Goal: Information Seeking & Learning: Learn about a topic

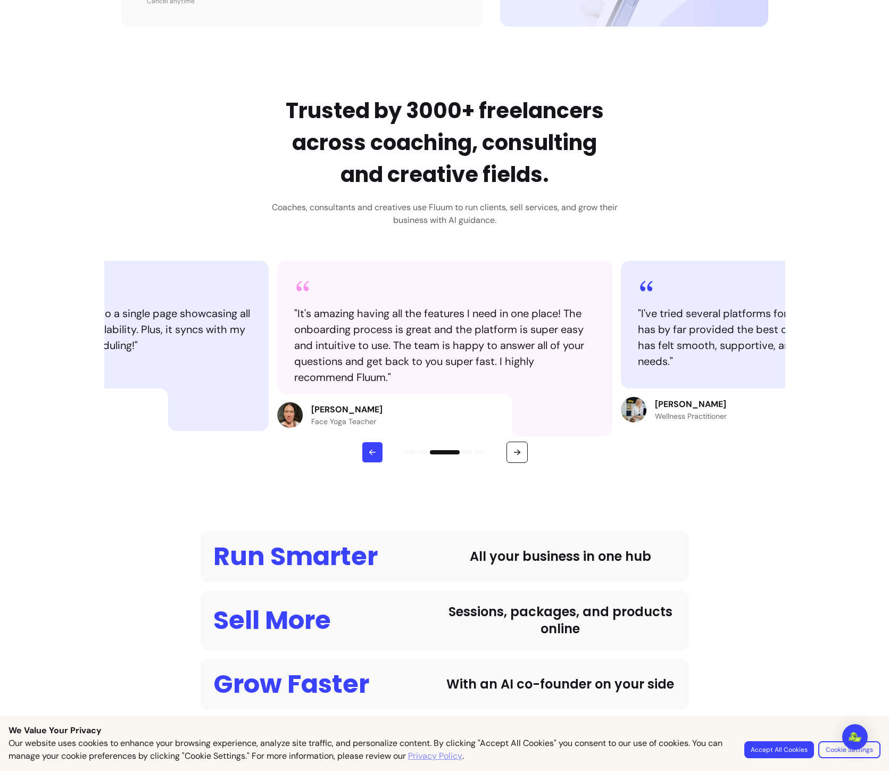
scroll to position [356, 0]
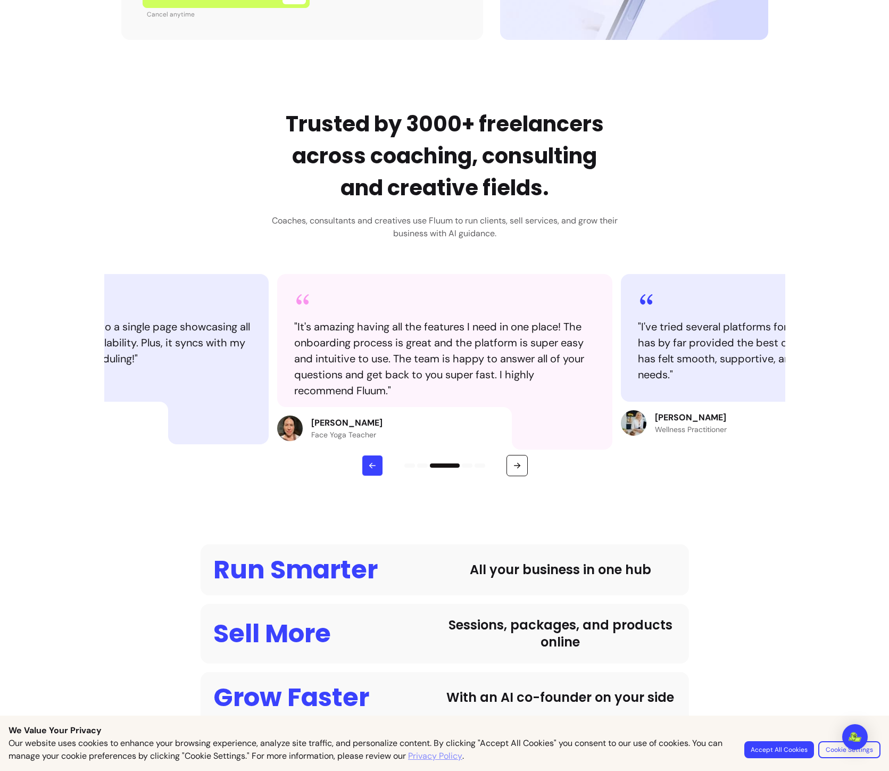
click at [377, 469] on button "button" at bounding box center [372, 465] width 21 height 21
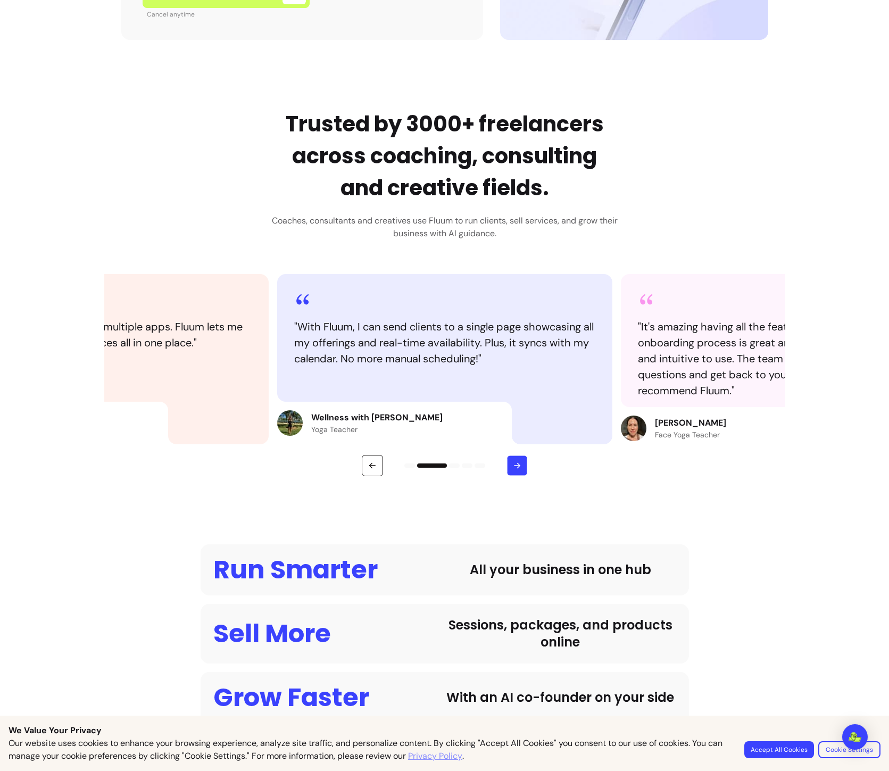
click at [517, 463] on icon "button" at bounding box center [516, 465] width 9 height 9
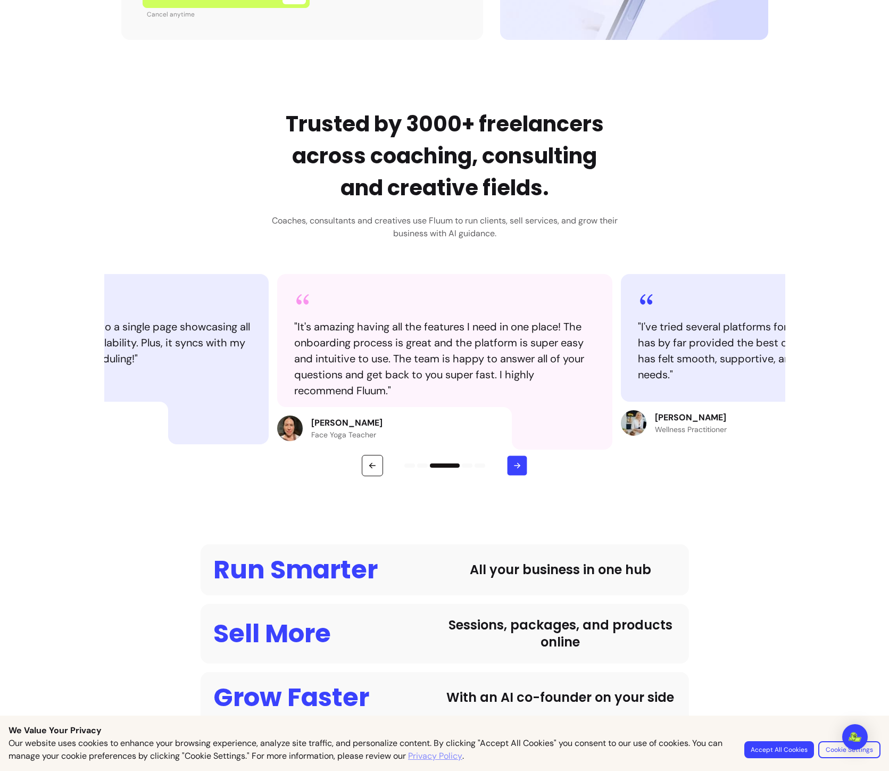
click at [515, 464] on icon "button" at bounding box center [516, 465] width 9 height 9
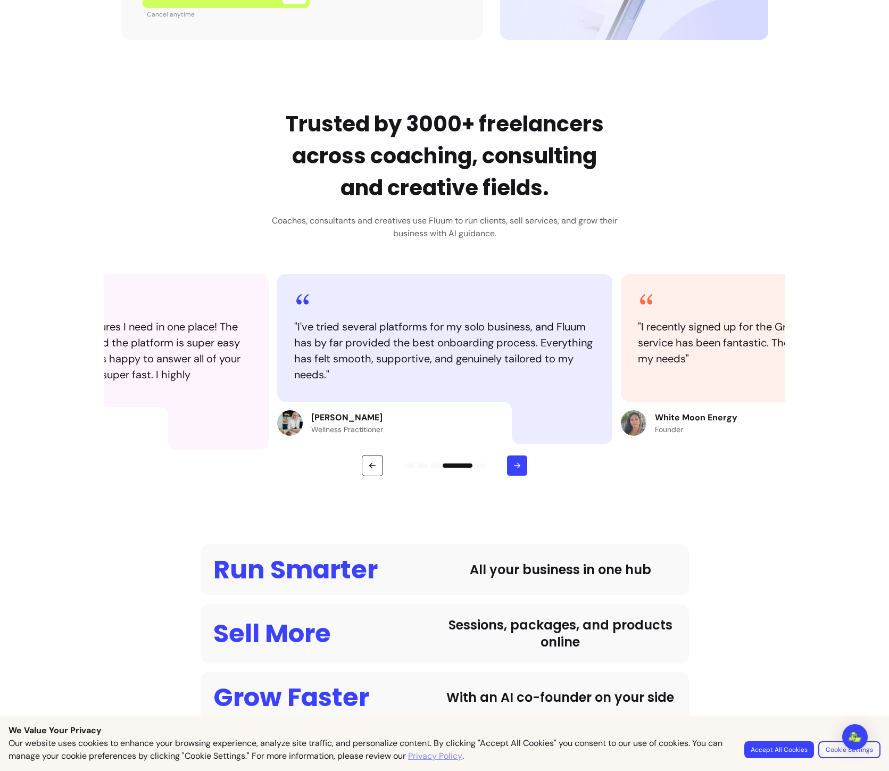
click at [515, 464] on icon "button" at bounding box center [517, 466] width 10 height 10
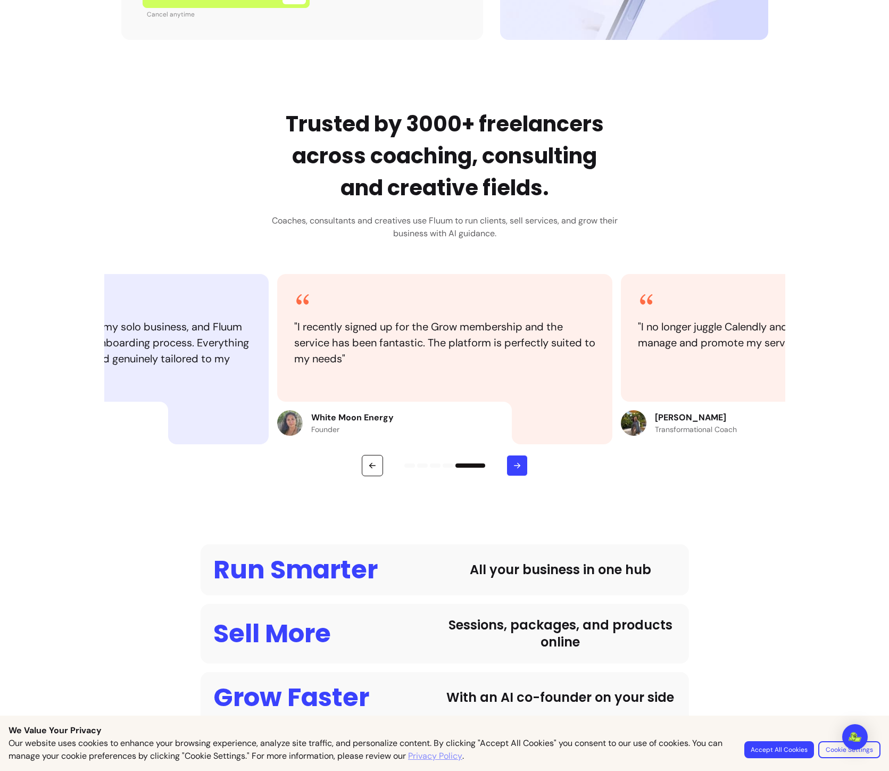
click at [515, 464] on icon "button" at bounding box center [517, 466] width 10 height 10
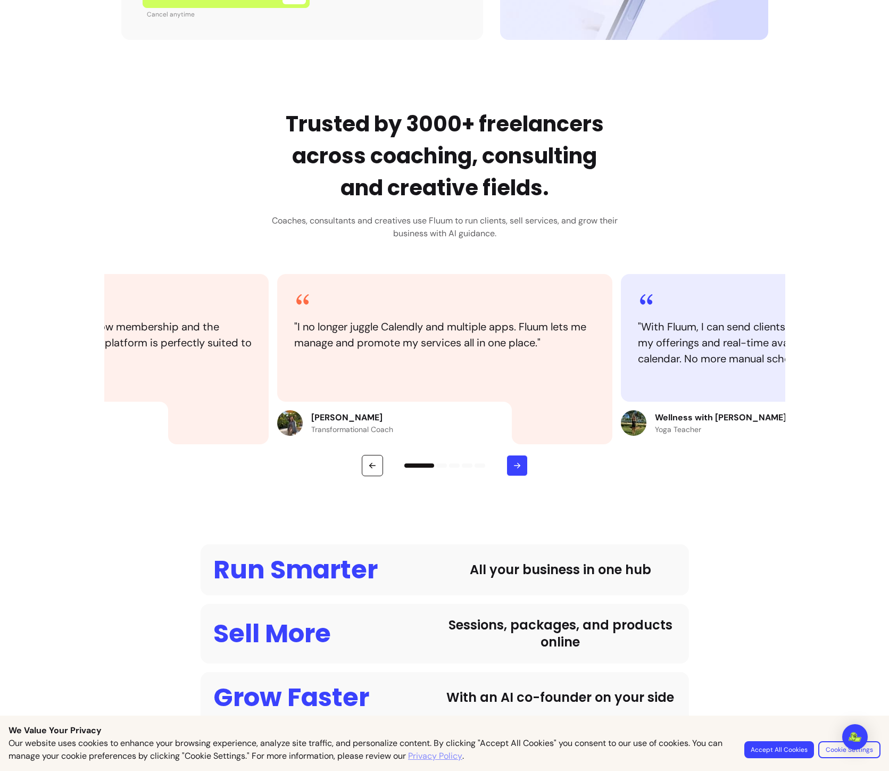
click at [515, 464] on icon "button" at bounding box center [517, 466] width 10 height 10
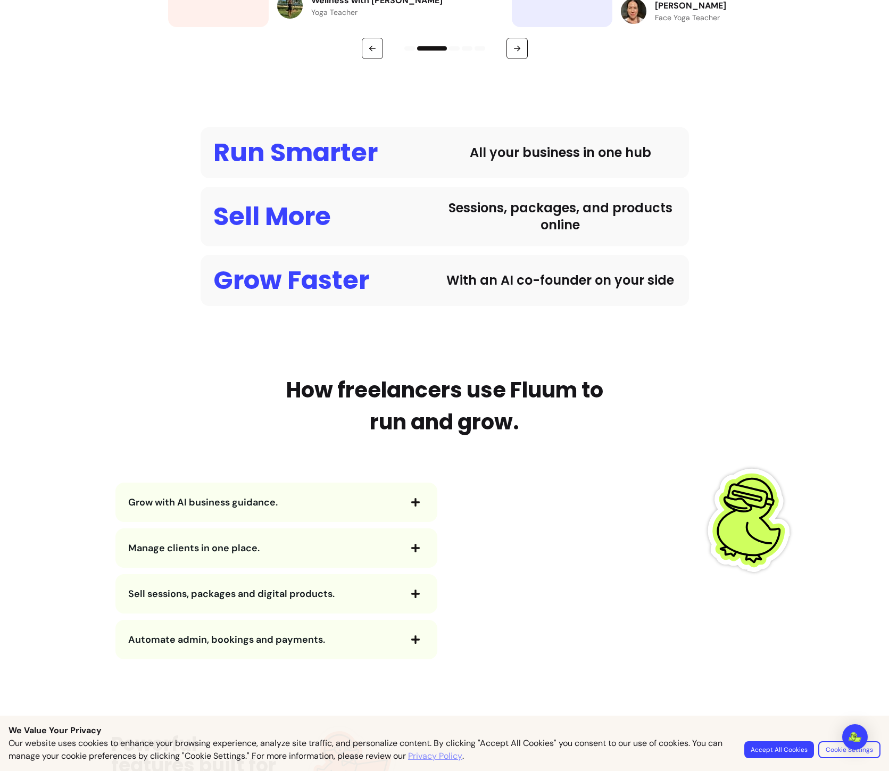
scroll to position [760, 0]
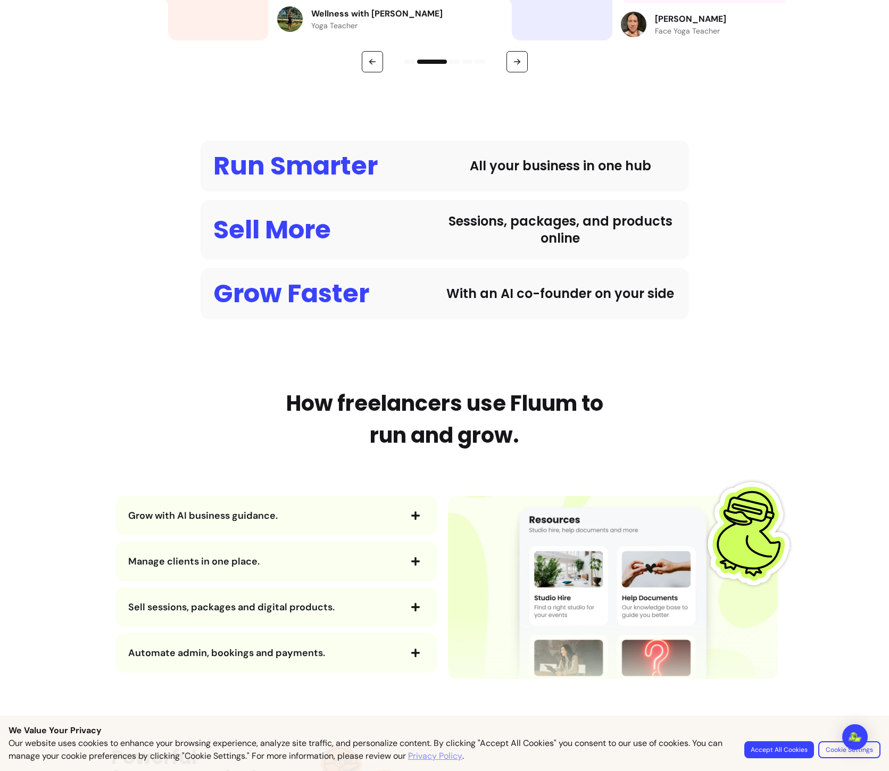
click at [411, 520] on icon "button" at bounding box center [416, 516] width 10 height 10
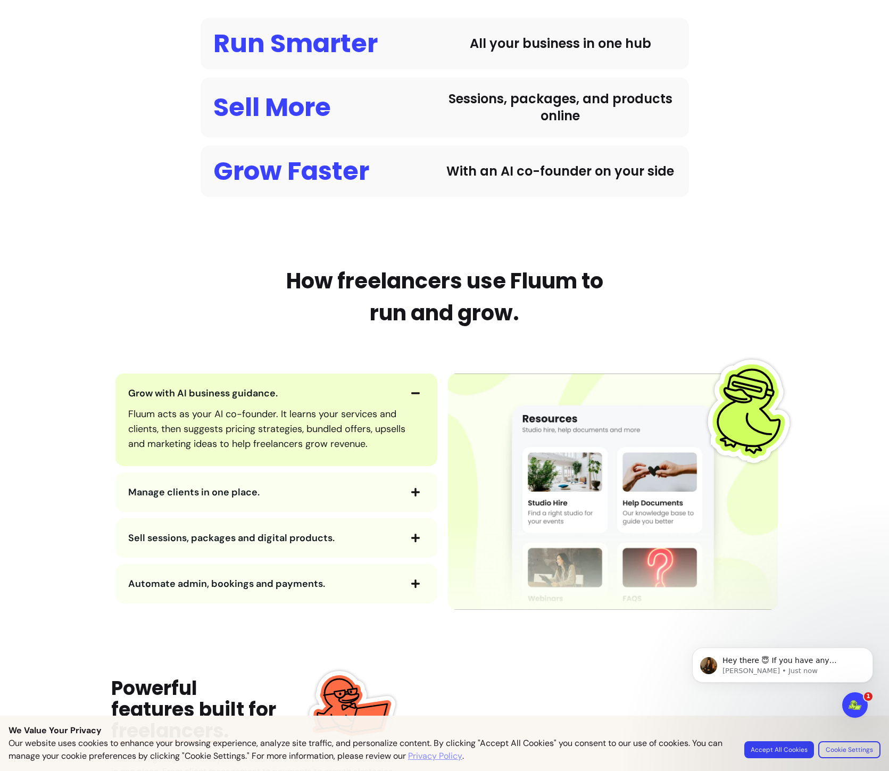
scroll to position [889, 0]
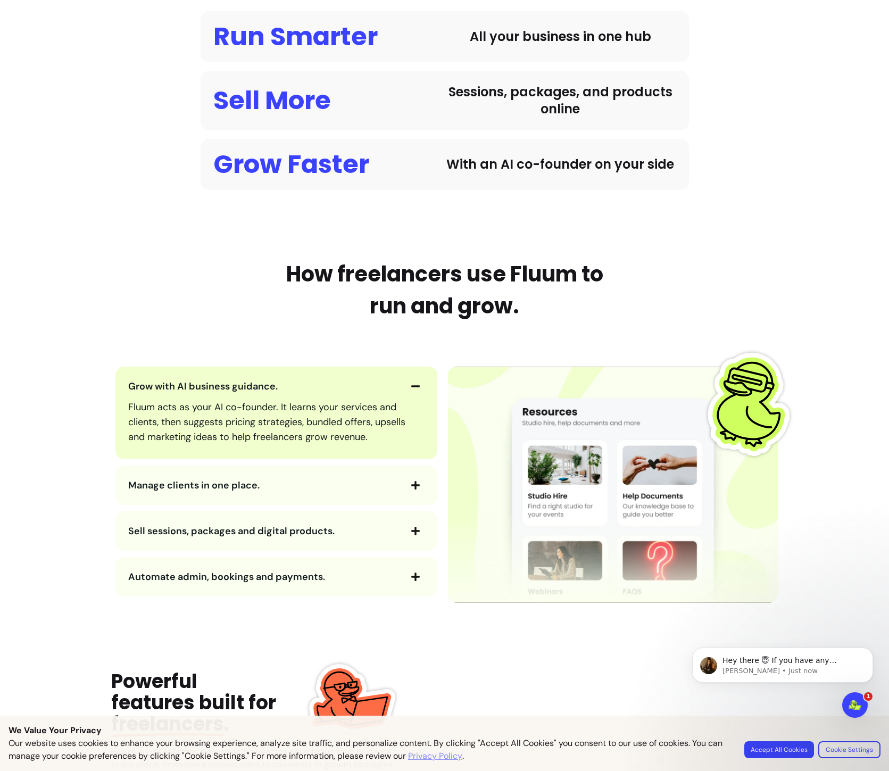
click at [412, 380] on span "button" at bounding box center [415, 386] width 18 height 18
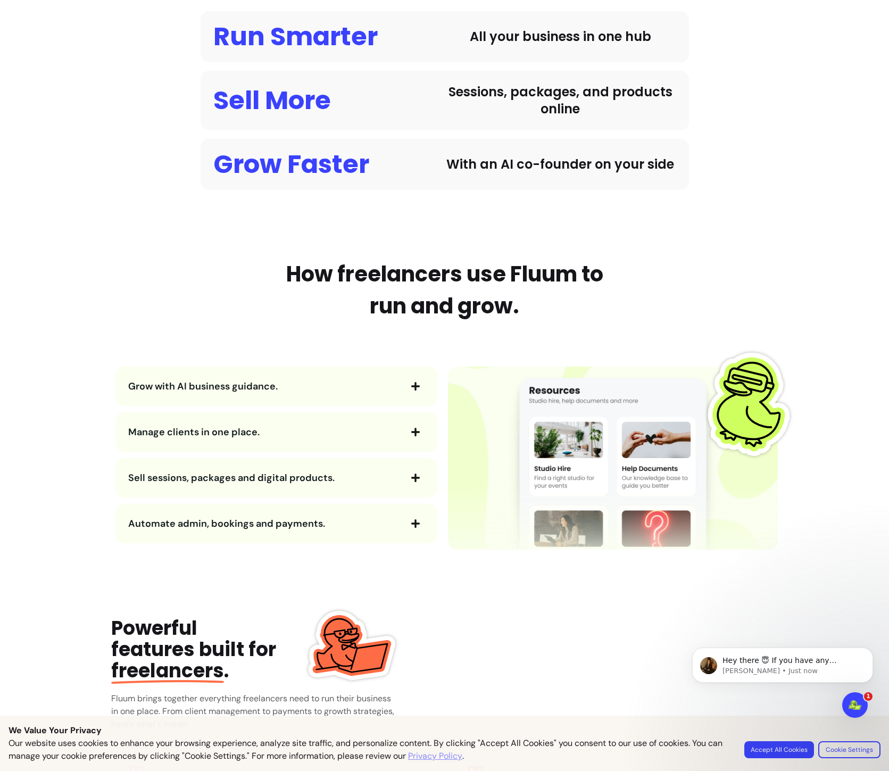
click at [411, 430] on icon "button" at bounding box center [415, 432] width 9 height 9
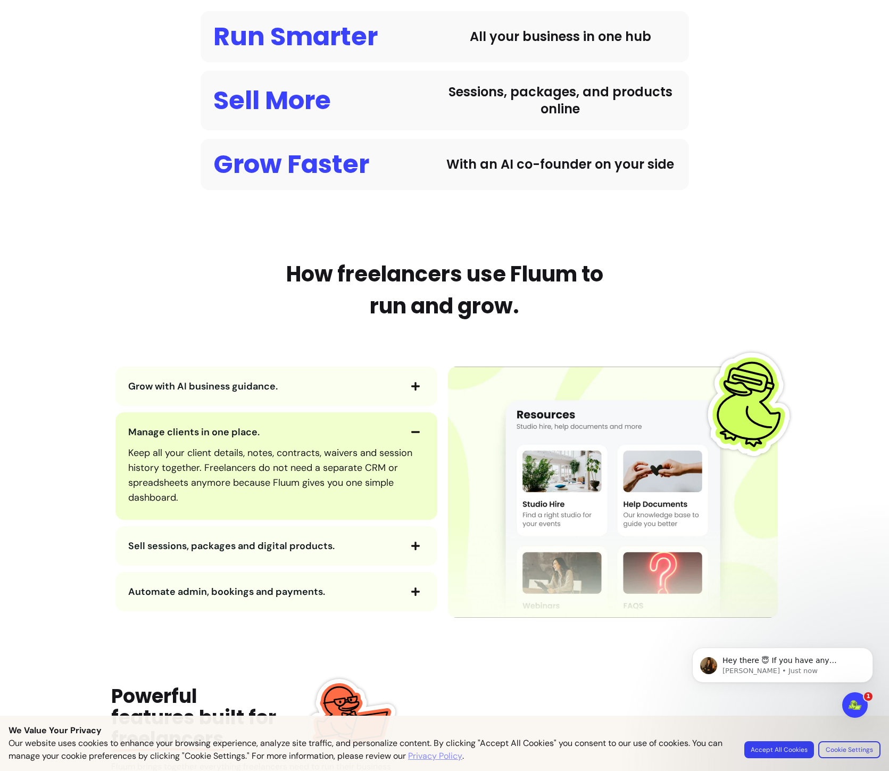
click at [411, 430] on icon "button" at bounding box center [416, 432] width 10 height 10
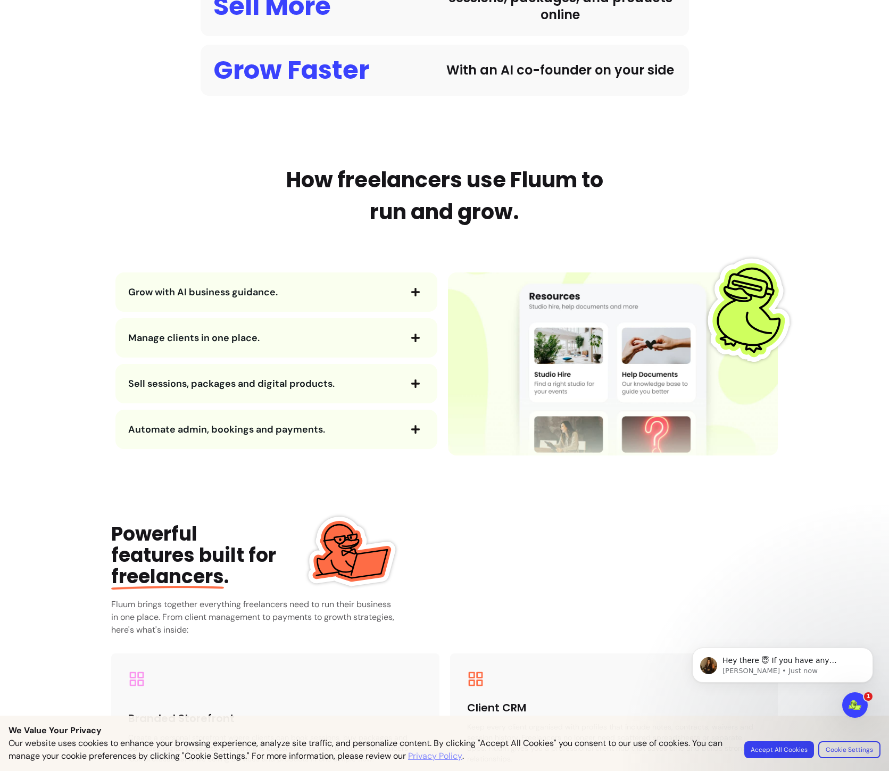
scroll to position [977, 0]
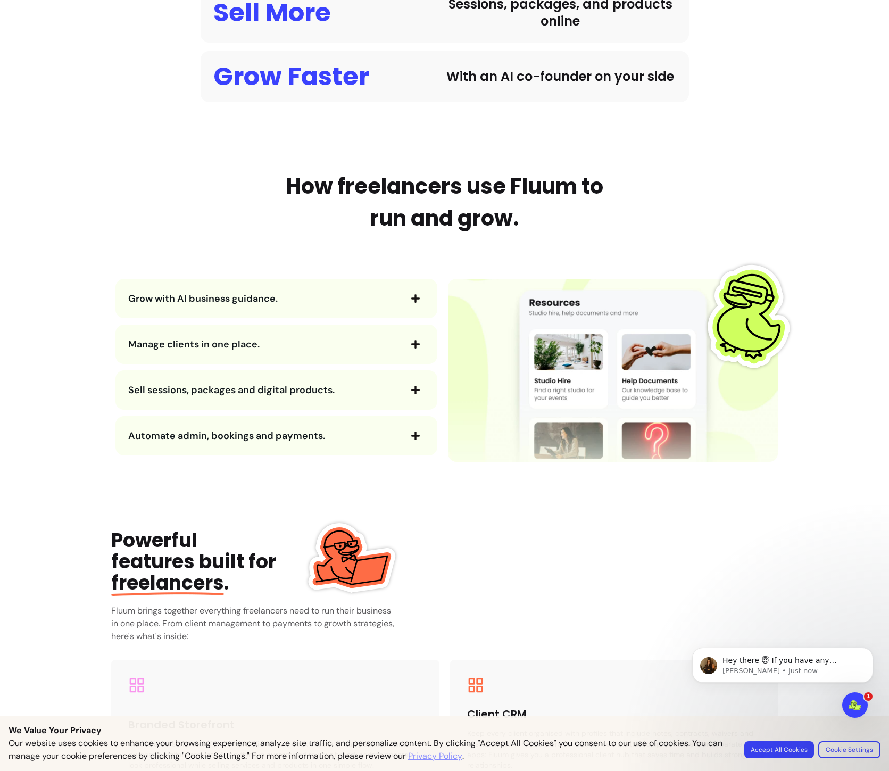
click at [410, 397] on span "button" at bounding box center [415, 390] width 18 height 18
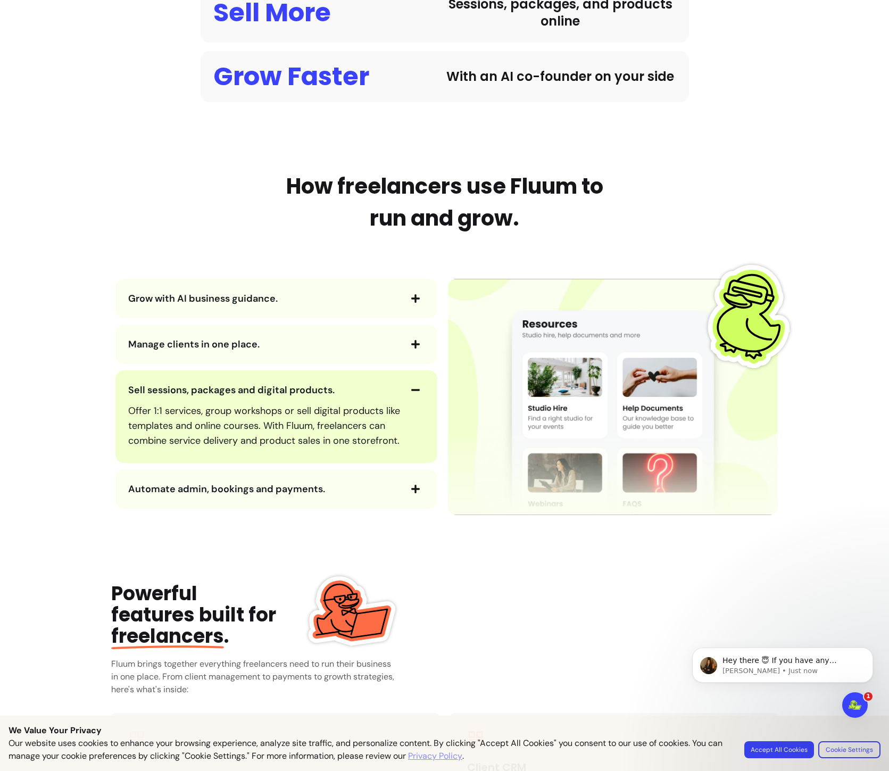
scroll to position [970, 0]
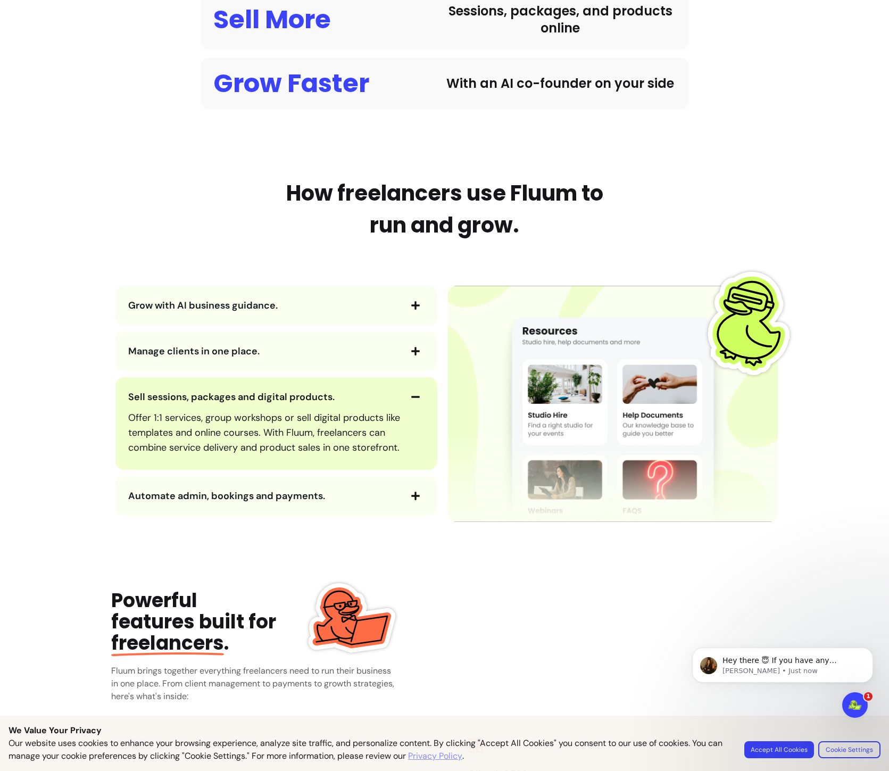
click at [411, 397] on icon "button" at bounding box center [415, 397] width 9 height 2
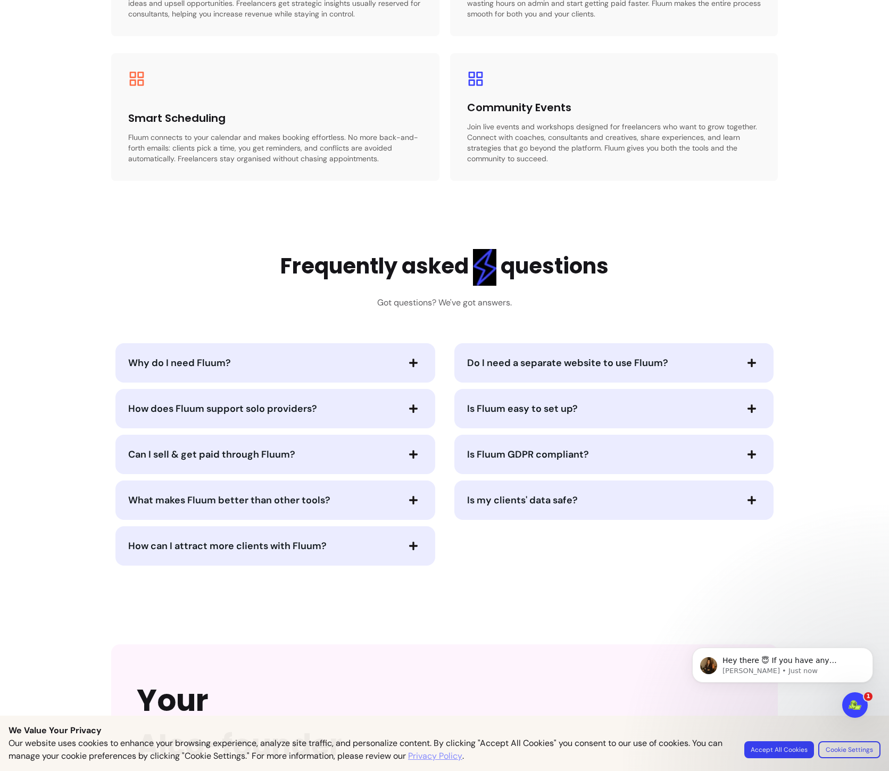
scroll to position [1856, 0]
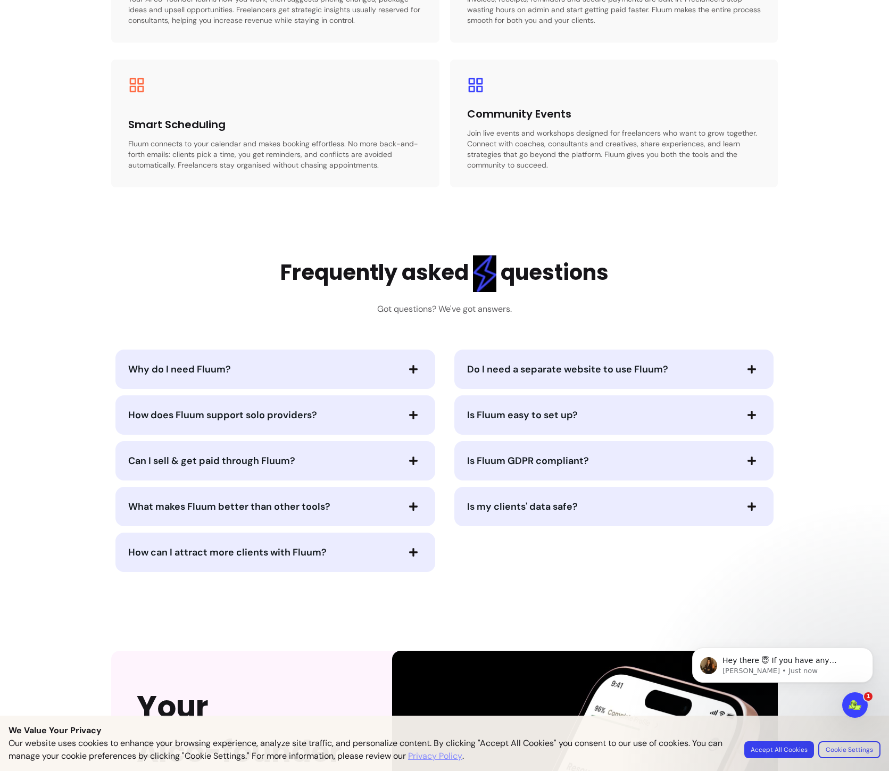
click at [604, 461] on span "Is Fluum GDPR compliant?" at bounding box center [602, 460] width 270 height 15
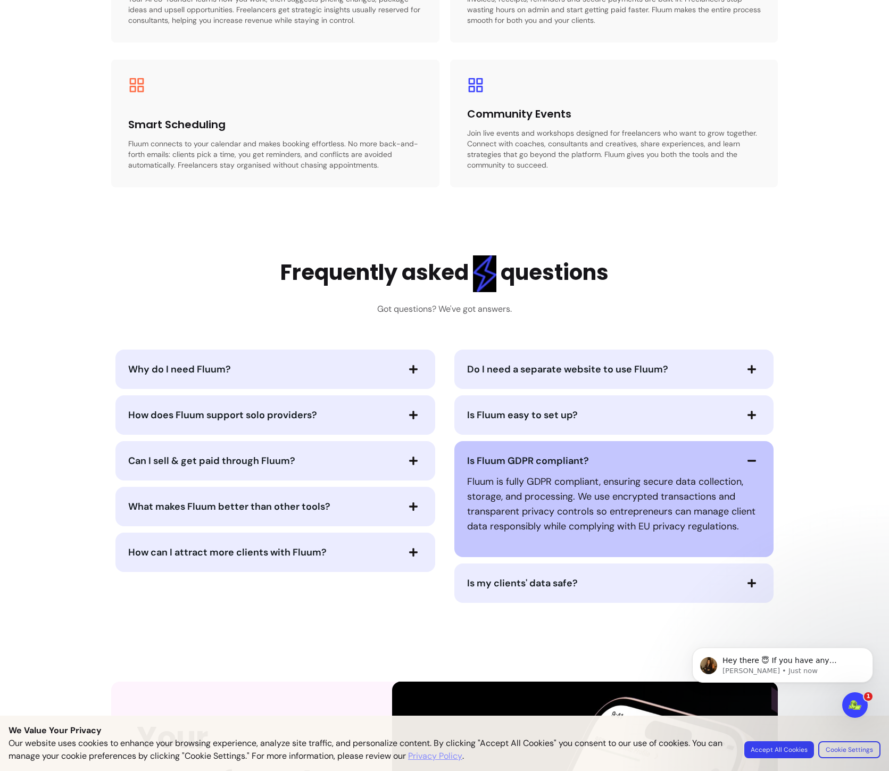
click at [604, 461] on span "Is Fluum GDPR compliant?" at bounding box center [602, 460] width 270 height 15
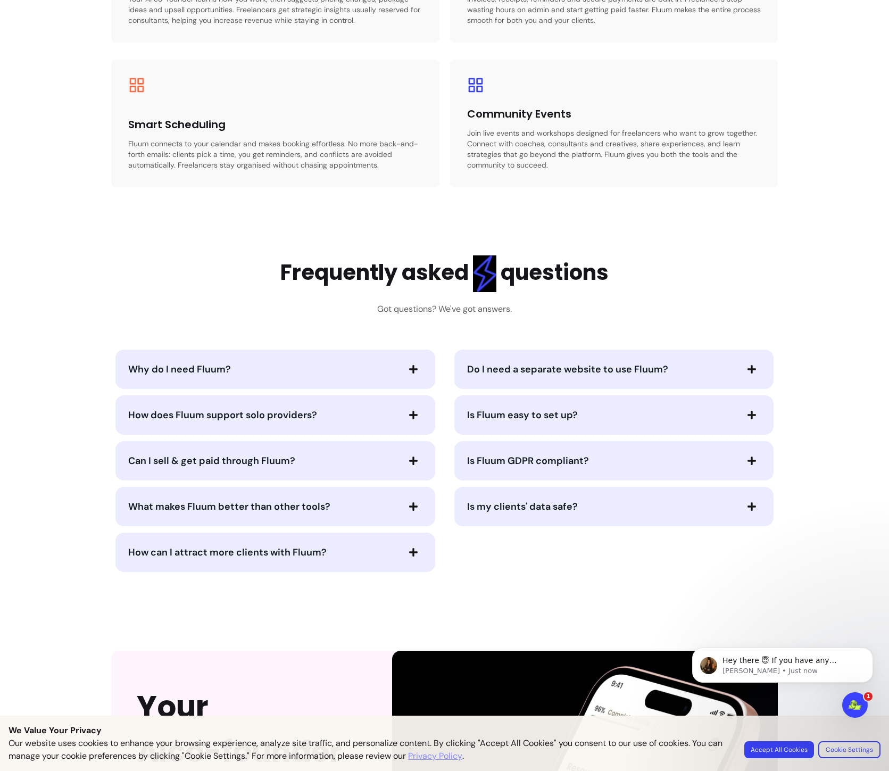
click at [355, 456] on span "Can I sell & get paid through Fluum?" at bounding box center [263, 460] width 270 height 15
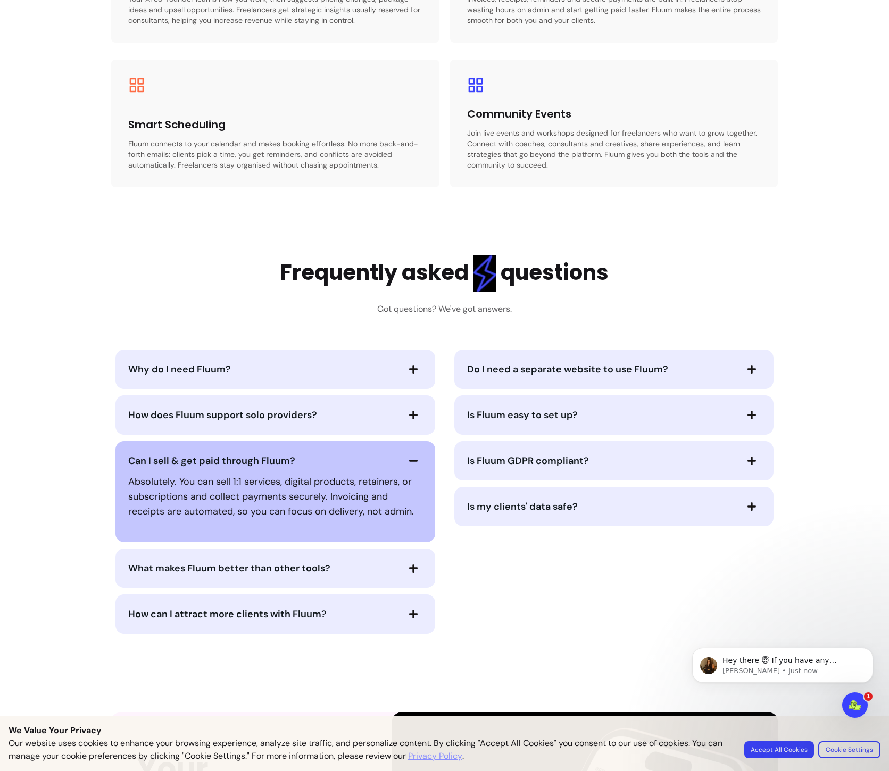
click at [355, 456] on span "Can I sell & get paid through Fluum?" at bounding box center [263, 460] width 270 height 15
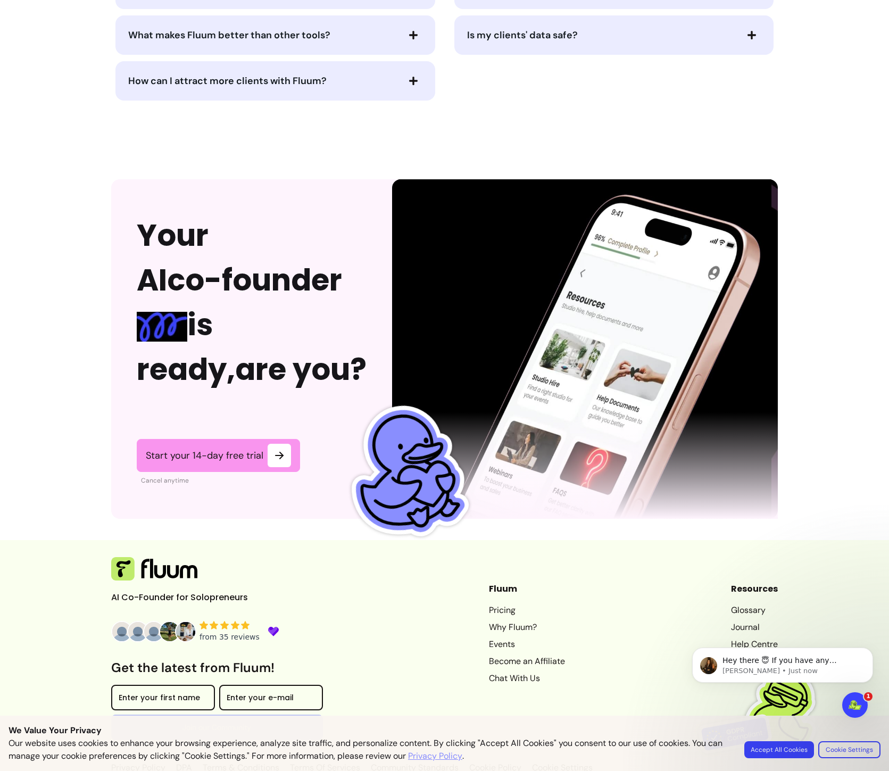
scroll to position [2352, 0]
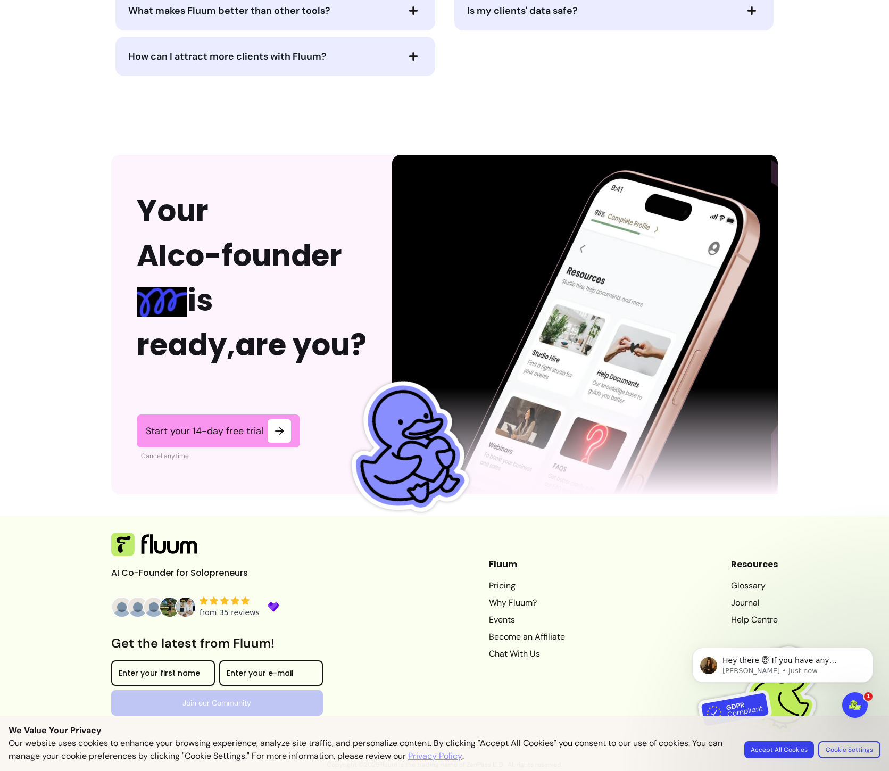
click at [494, 585] on link "Pricing" at bounding box center [527, 585] width 76 height 13
